Goal: Task Accomplishment & Management: Use online tool/utility

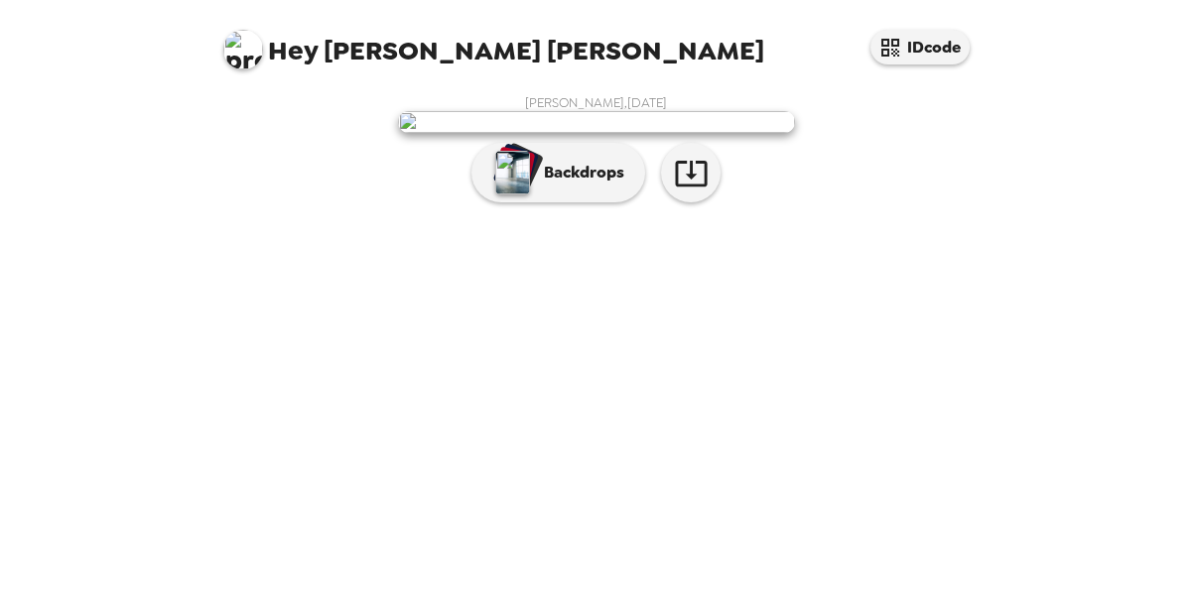
scroll to position [84, 0]
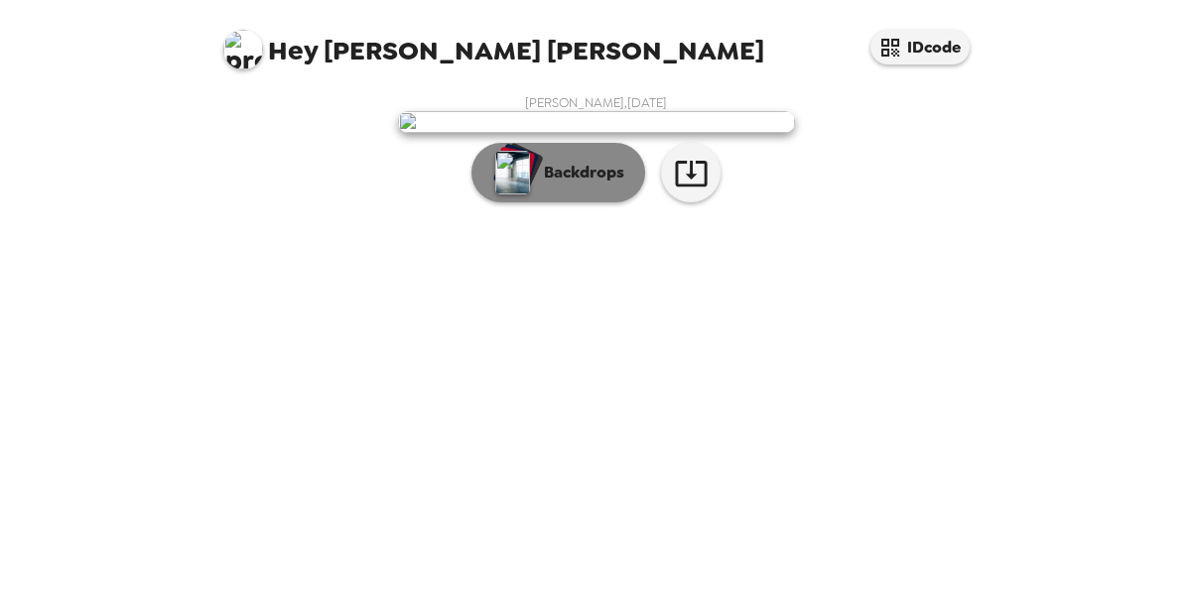
click at [550, 185] on p "Backdrops" at bounding box center [579, 173] width 90 height 24
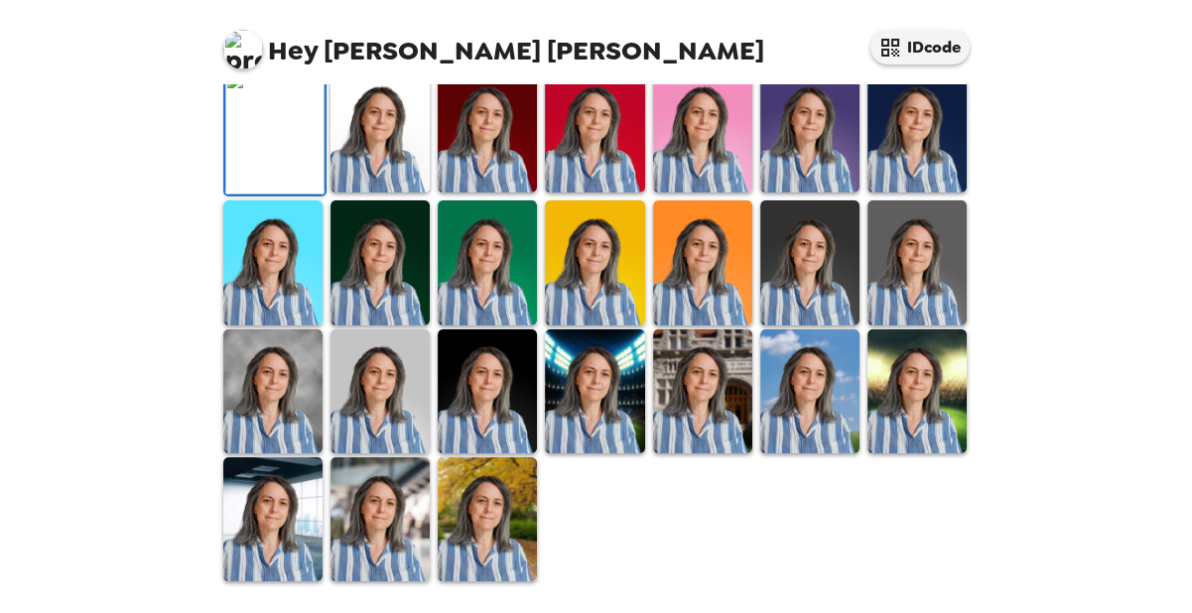
scroll to position [604, 0]
click at [494, 469] on img at bounding box center [487, 520] width 99 height 124
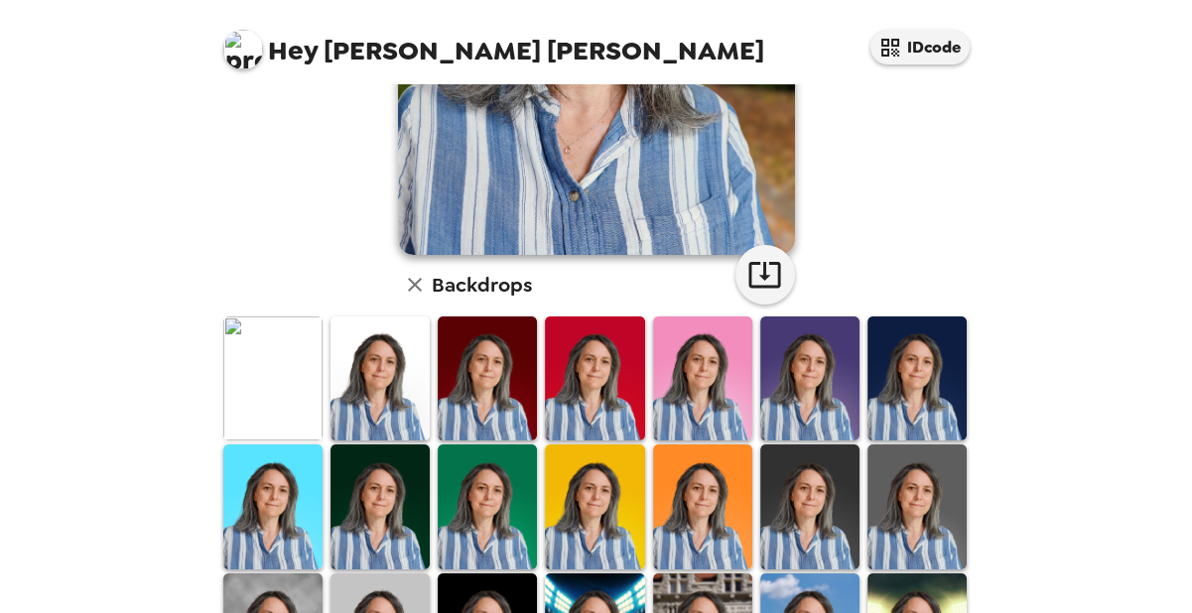
scroll to position [411, 0]
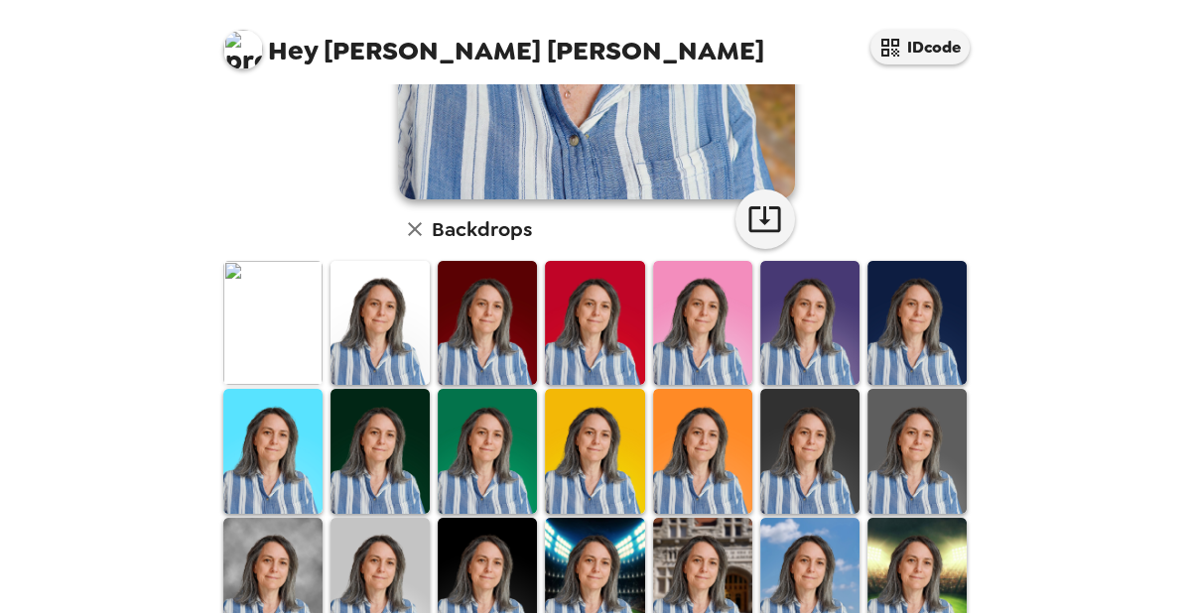
click at [496, 468] on img at bounding box center [487, 451] width 99 height 124
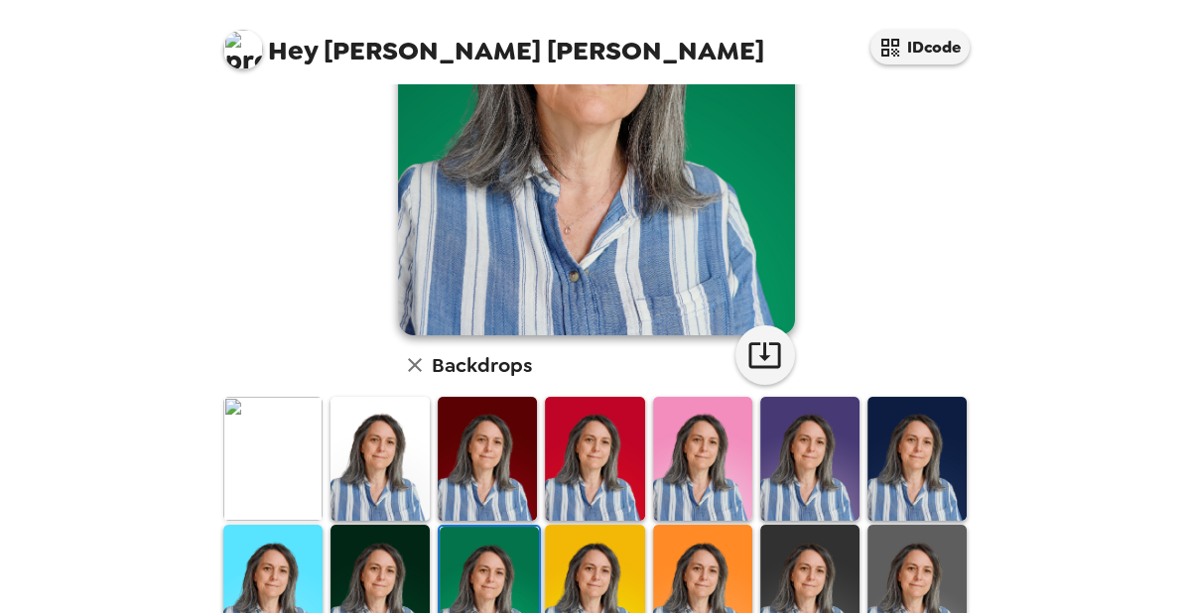
scroll to position [290, 0]
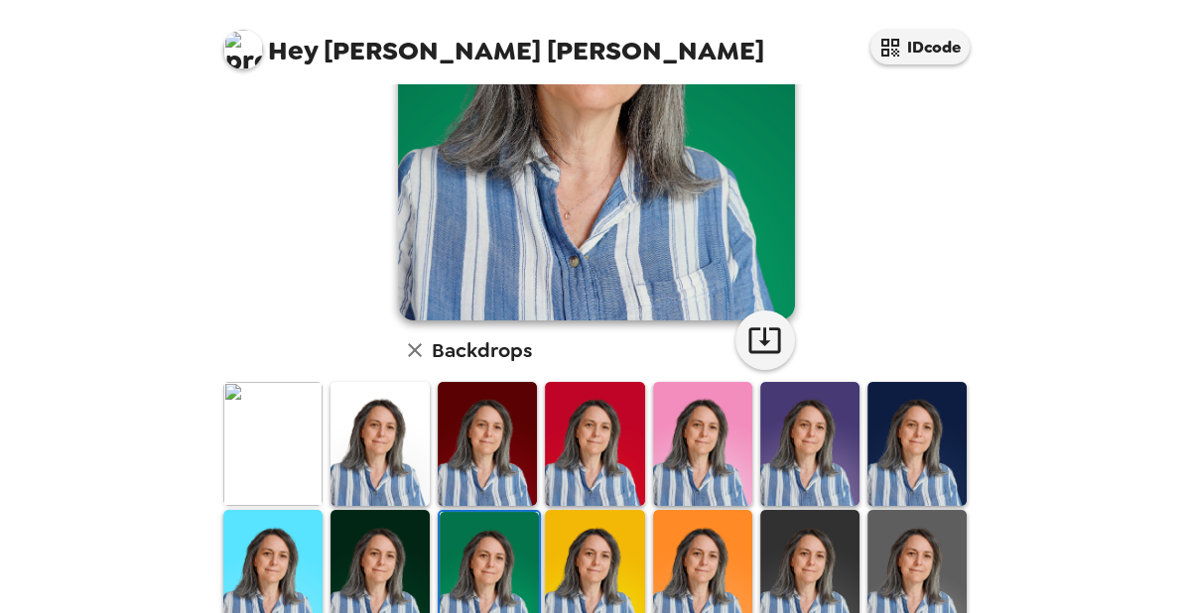
click at [918, 474] on img at bounding box center [917, 444] width 99 height 124
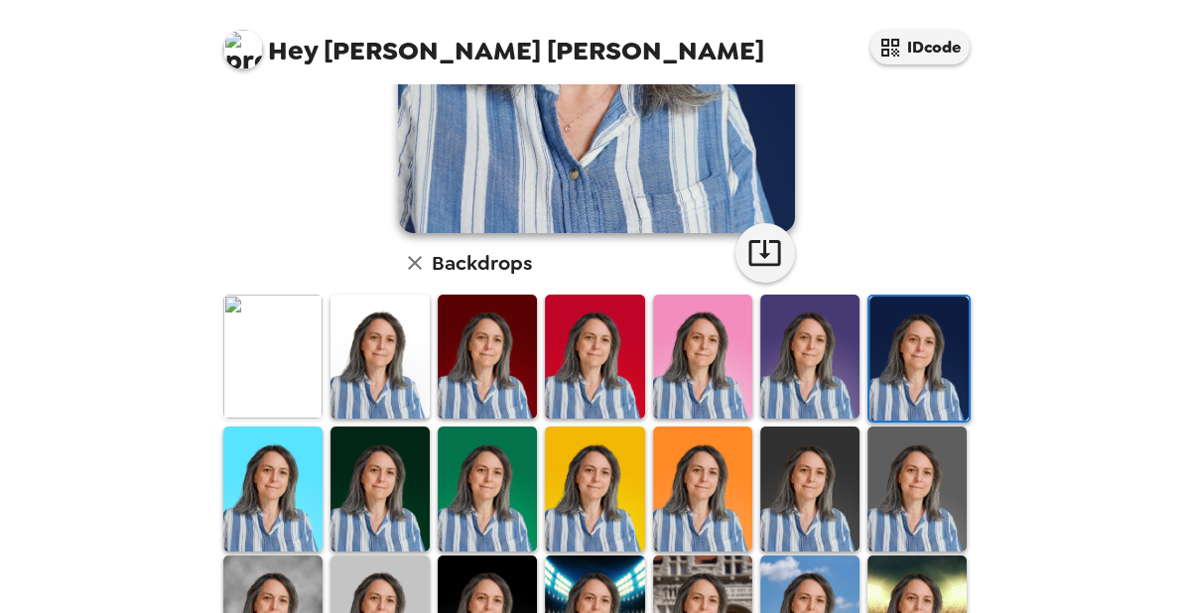
scroll to position [431, 0]
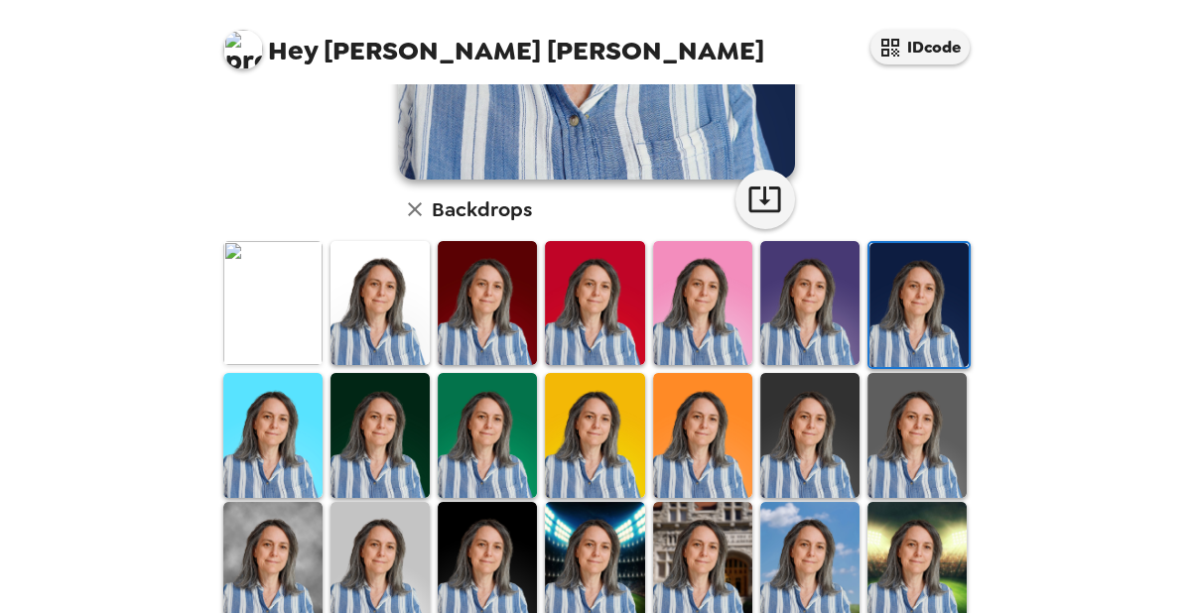
click at [368, 424] on img at bounding box center [380, 435] width 99 height 124
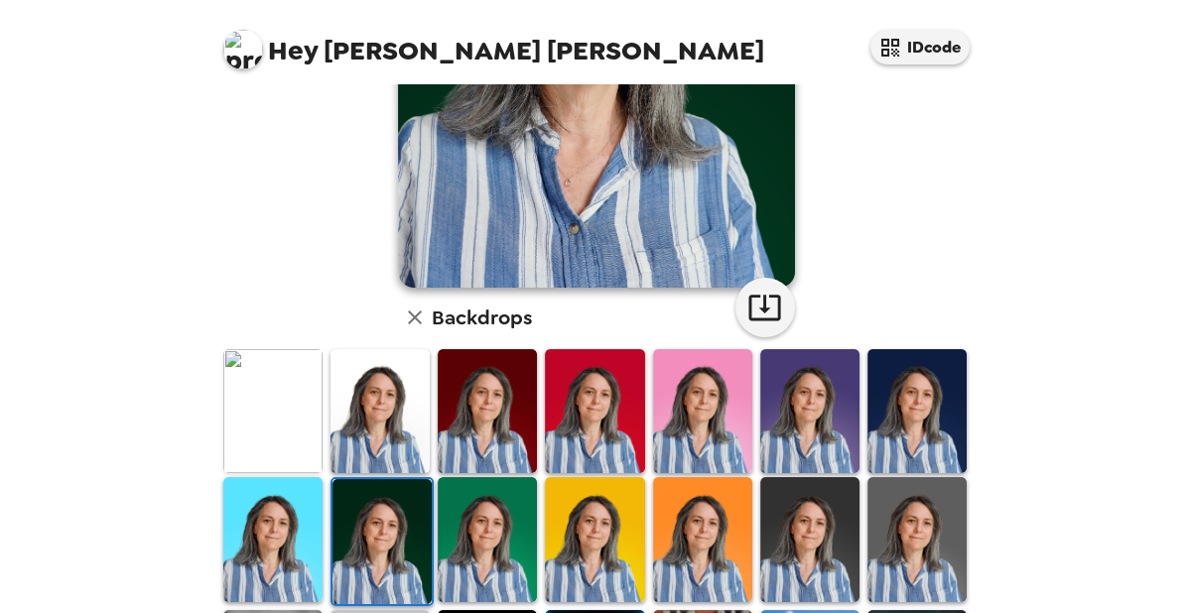
scroll to position [326, 0]
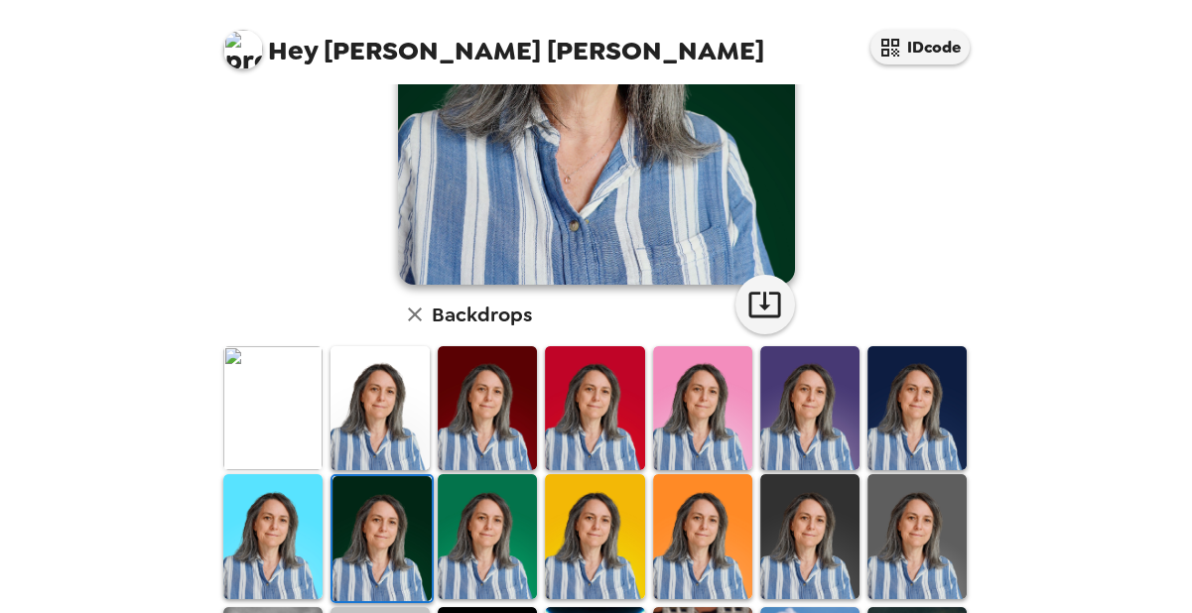
click at [685, 523] on img at bounding box center [702, 536] width 99 height 124
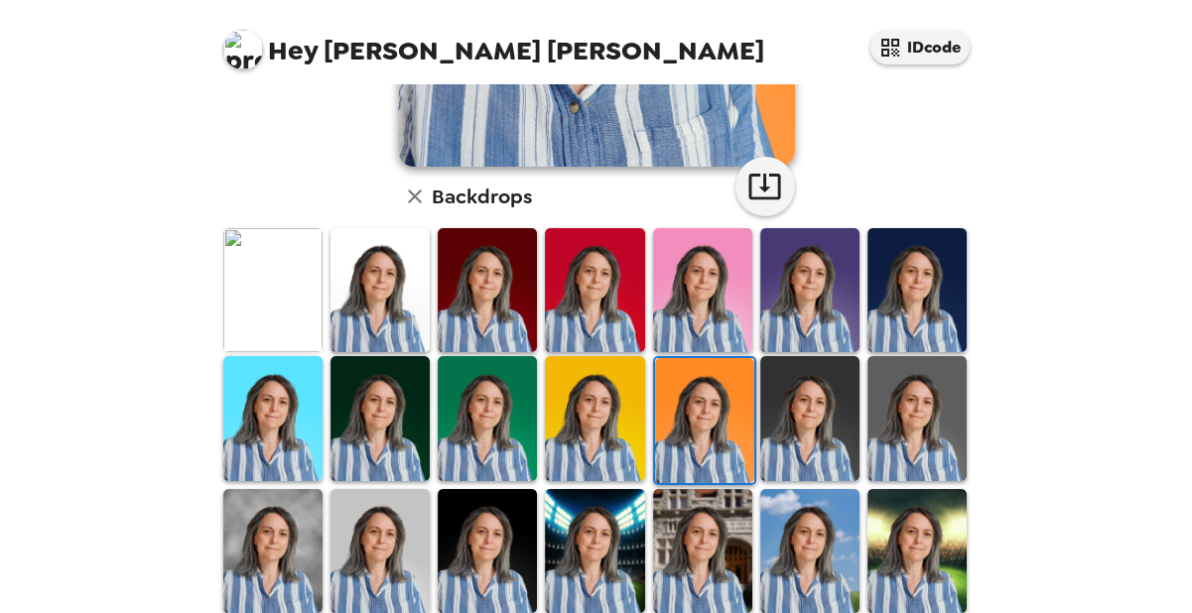
scroll to position [452, 0]
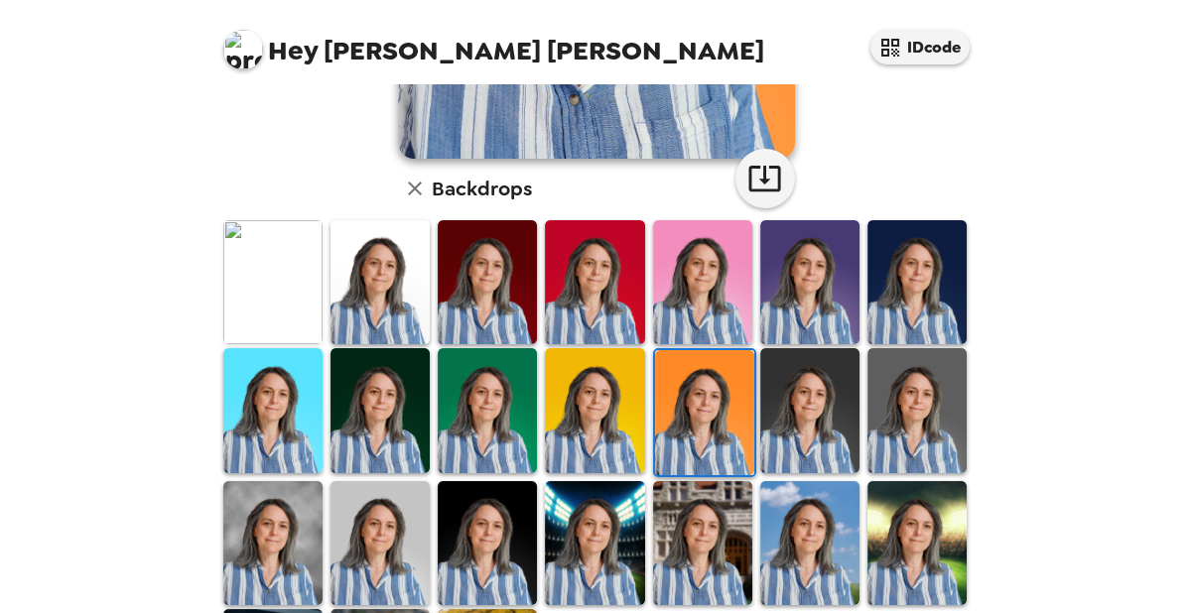
click at [825, 446] on img at bounding box center [809, 410] width 99 height 124
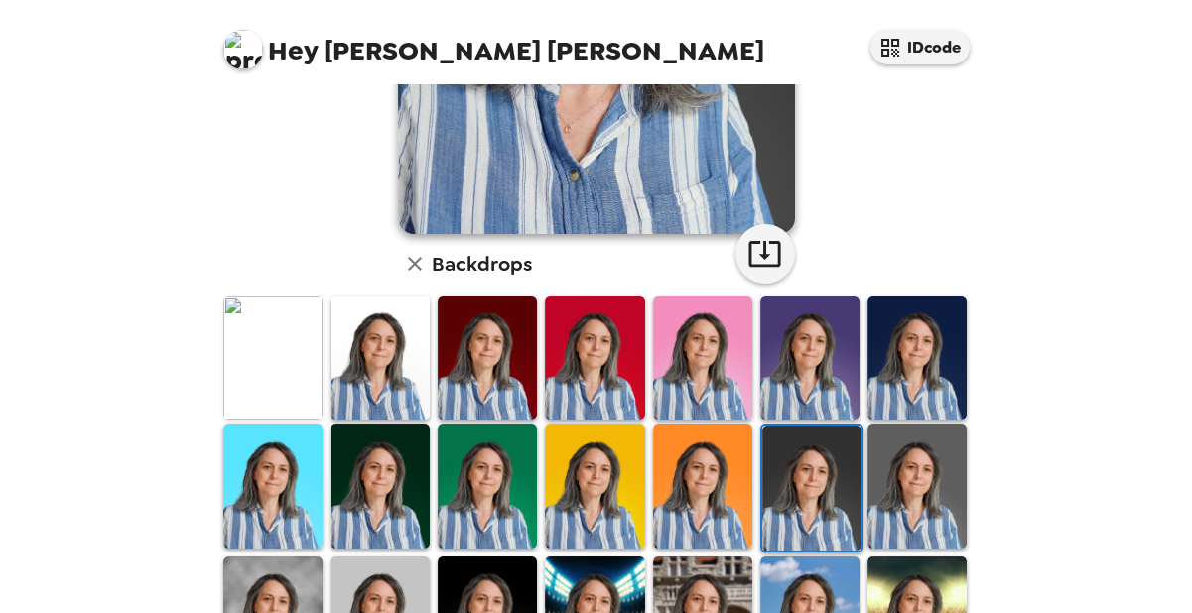
scroll to position [581, 0]
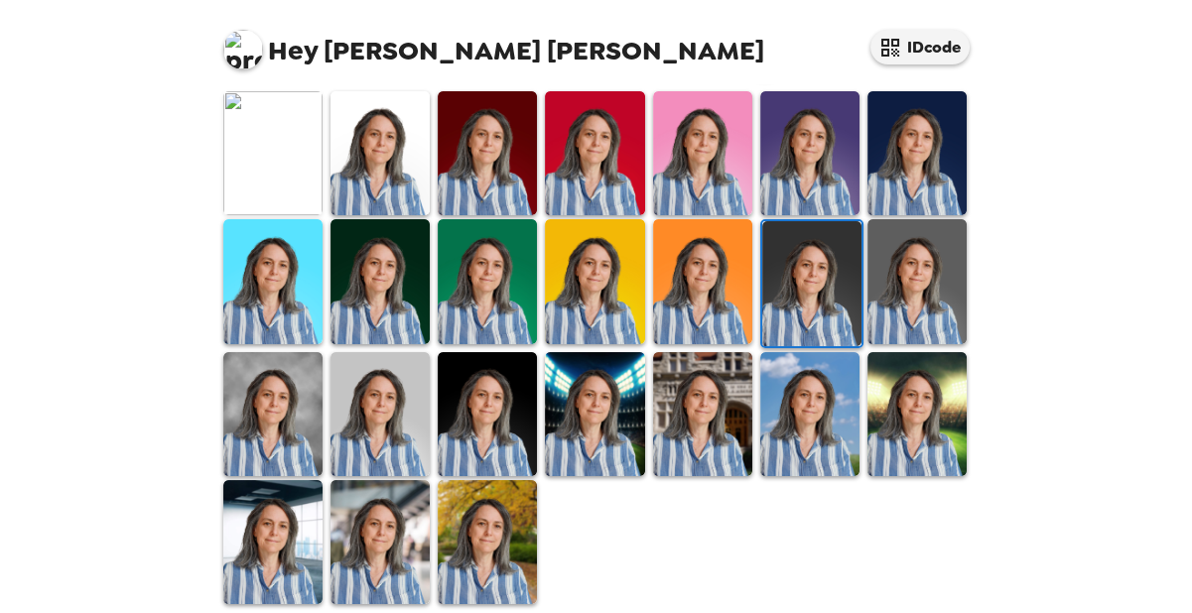
click at [610, 135] on img at bounding box center [594, 153] width 99 height 124
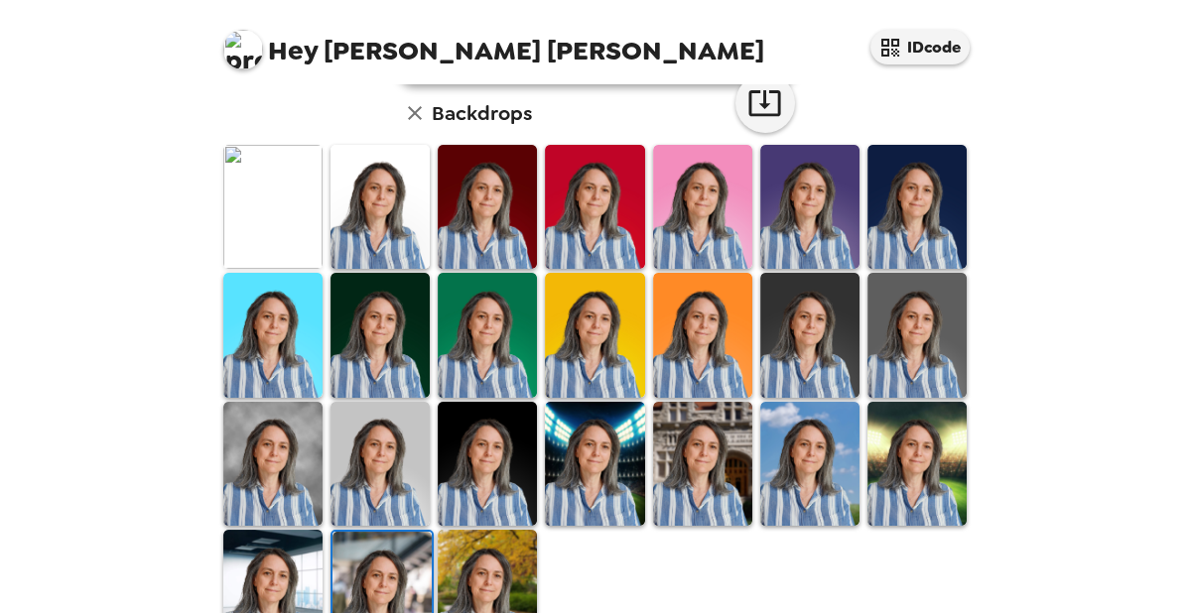
scroll to position [586, 0]
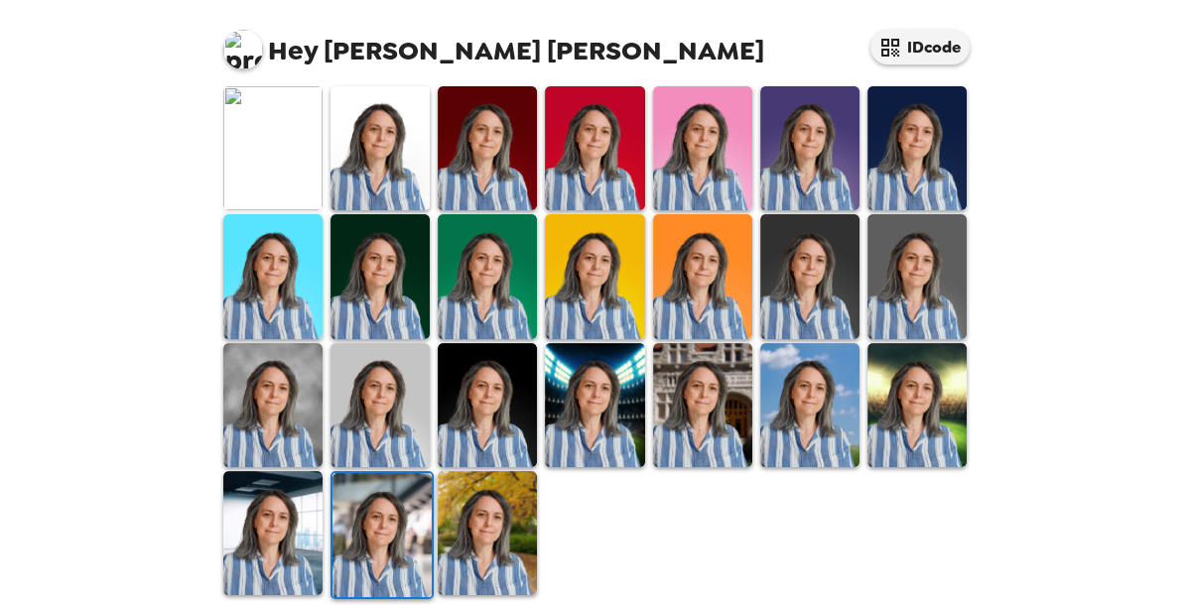
click at [283, 551] on img at bounding box center [272, 534] width 99 height 124
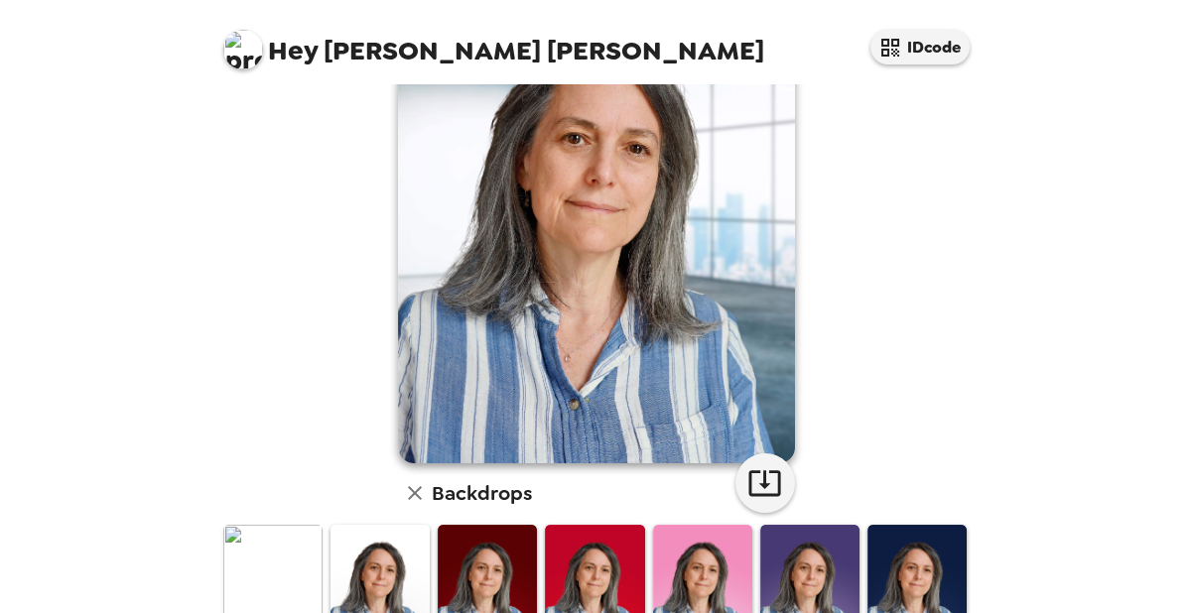
scroll to position [153, 0]
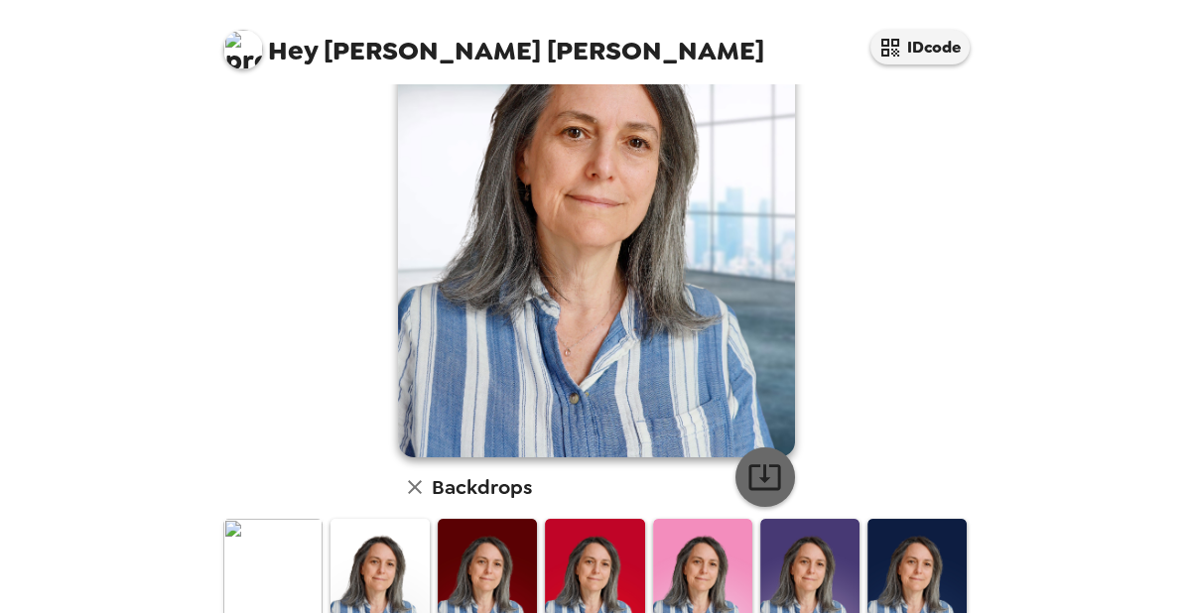
click at [774, 471] on icon "button" at bounding box center [764, 477] width 35 height 35
click at [955, 318] on div "Debra Jo Immergut , 09-30-2025 Backdrops" at bounding box center [596, 487] width 754 height 1093
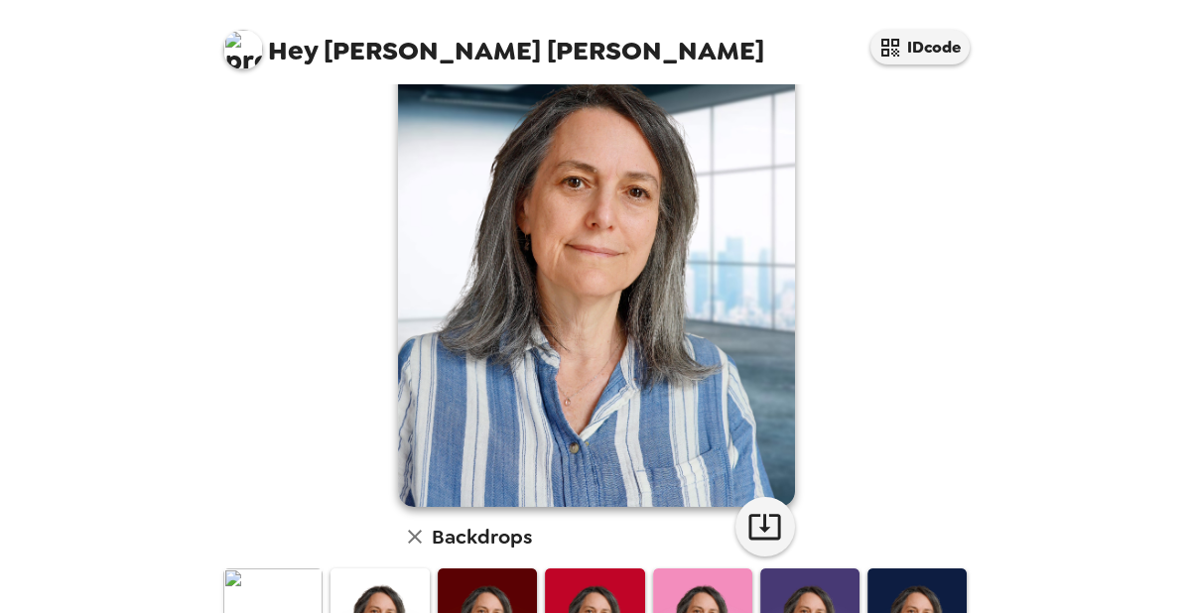
scroll to position [106, 0]
